Goal: Task Accomplishment & Management: Use online tool/utility

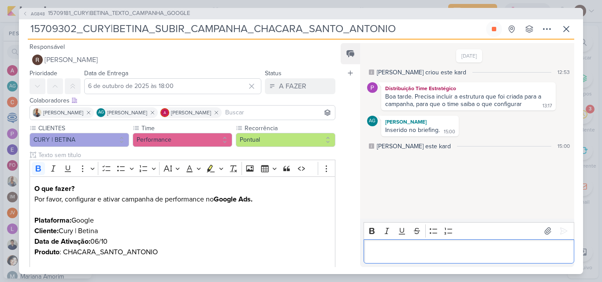
click at [396, 247] on p "Editor editing area: main" at bounding box center [468, 251] width 201 height 11
click at [108, 11] on span "15709181_CURY|BETINA_TEXTO_CAMPANHA_GOOGLE" at bounding box center [119, 13] width 142 height 9
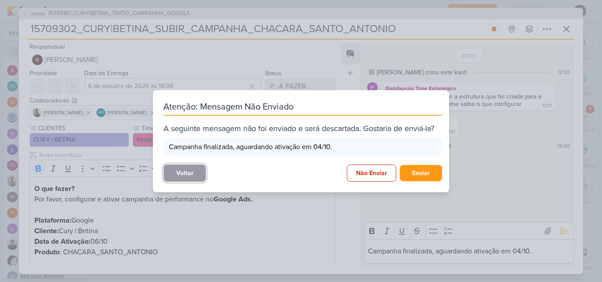
click at [175, 176] on button "Voltar" at bounding box center [184, 173] width 42 height 17
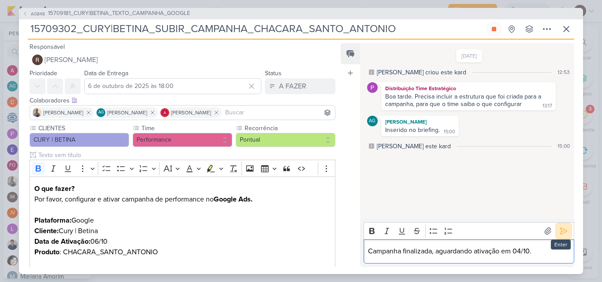
click at [559, 236] on icon at bounding box center [563, 231] width 9 height 9
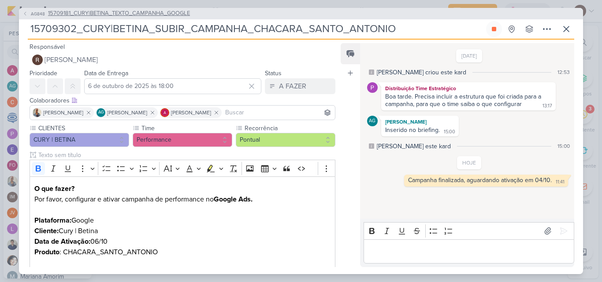
click at [164, 14] on span "15709181_CURY|BETINA_TEXTO_CAMPANHA_GOOGLE" at bounding box center [119, 13] width 142 height 9
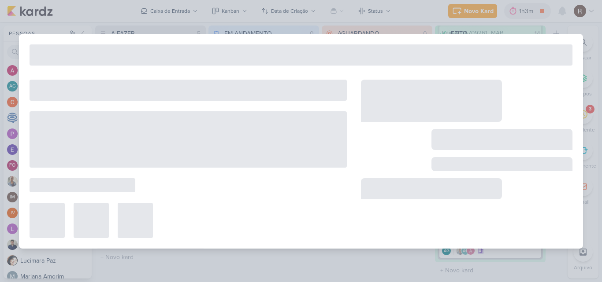
type input "15709181_CURY|BETINA_TEXTO_CAMPANHA_GOOGLE"
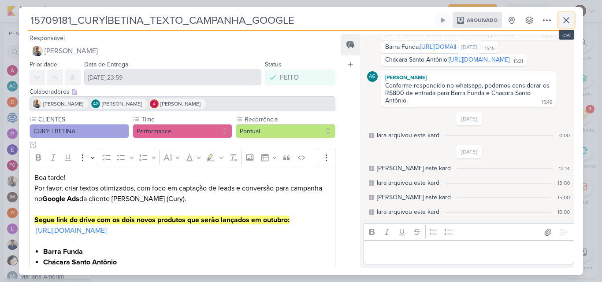
click at [565, 24] on icon at bounding box center [566, 20] width 11 height 11
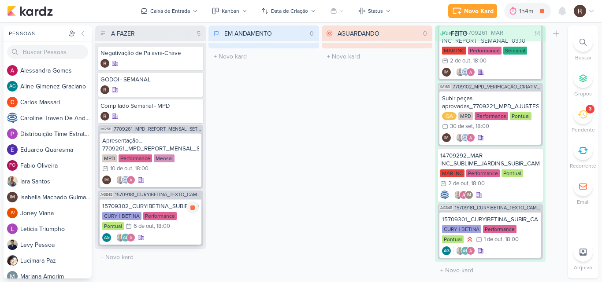
click at [144, 210] on div "15709302_CURY|BETINA_SUBIR_CAMPANHA_CHACARA_SANTO_ANTONIO" at bounding box center [150, 207] width 96 height 8
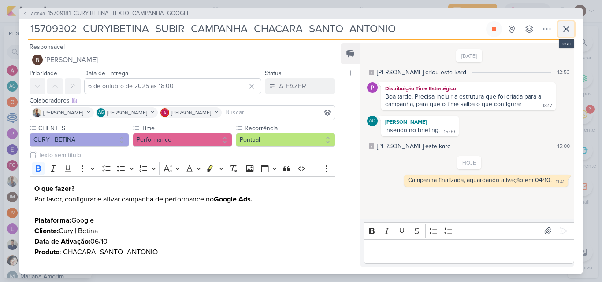
click at [562, 30] on icon at bounding box center [566, 29] width 11 height 11
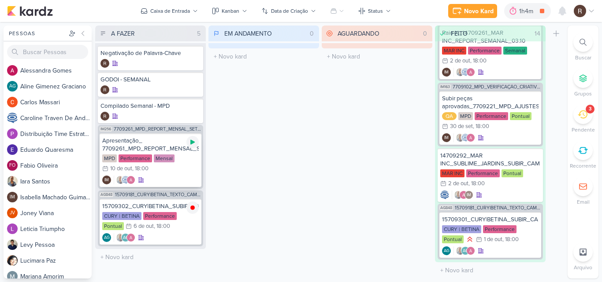
click at [190, 144] on icon at bounding box center [192, 142] width 7 height 7
click at [588, 117] on div "3" at bounding box center [582, 114] width 19 height 19
